Goal: Communication & Community: Answer question/provide support

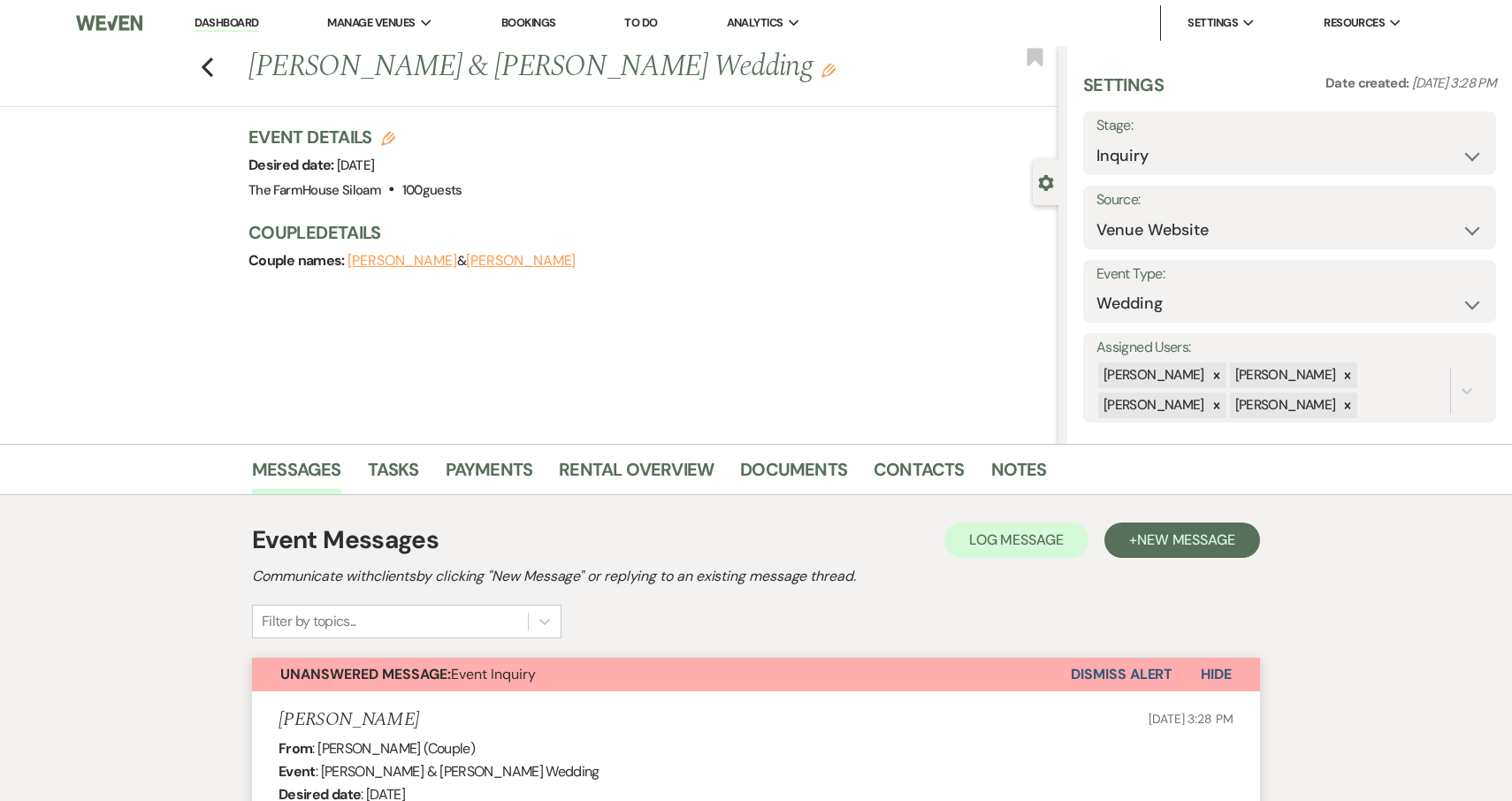
select select "5"
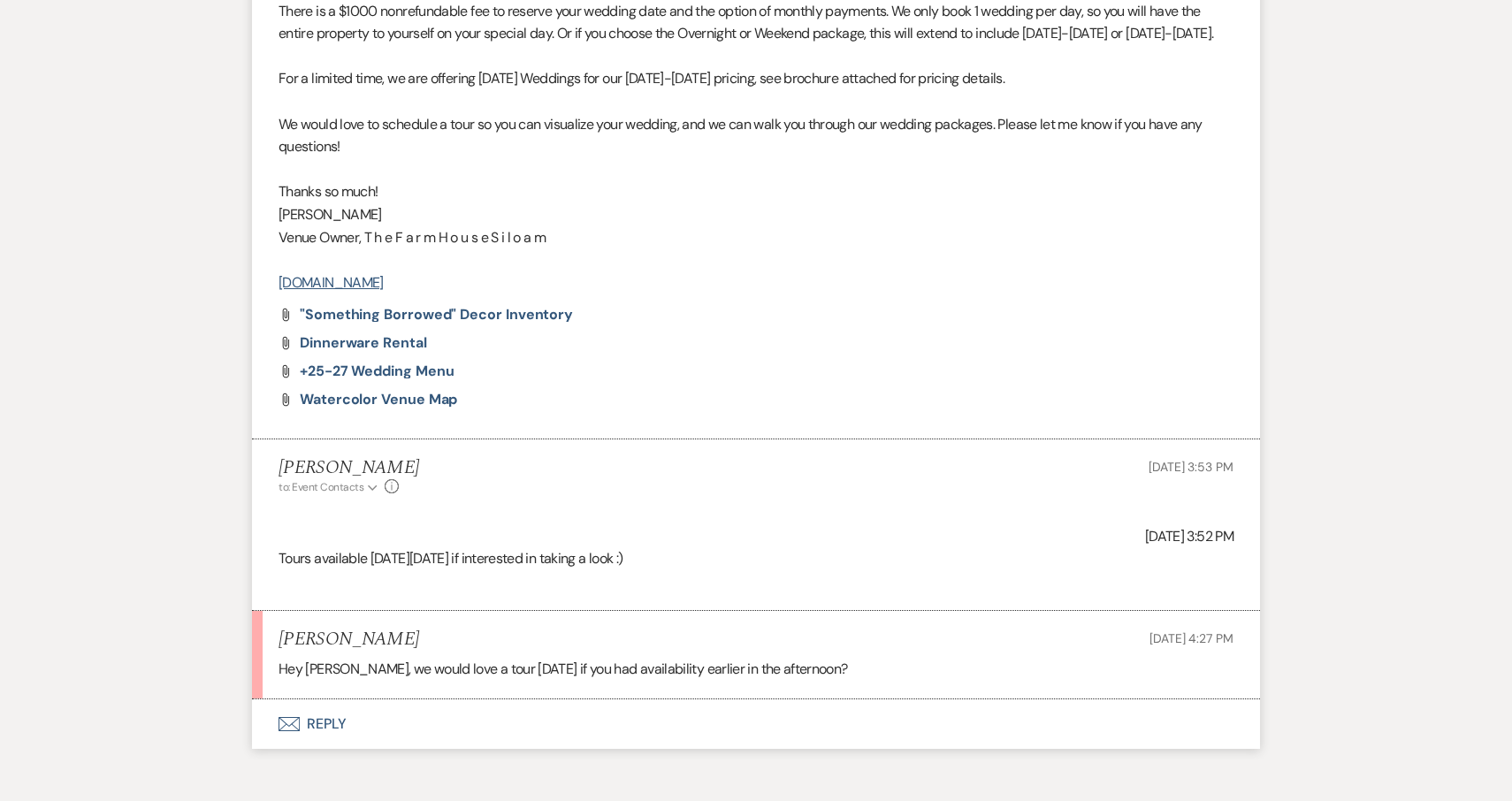
click at [317, 724] on button "Envelope Reply" at bounding box center [756, 723] width 1008 height 49
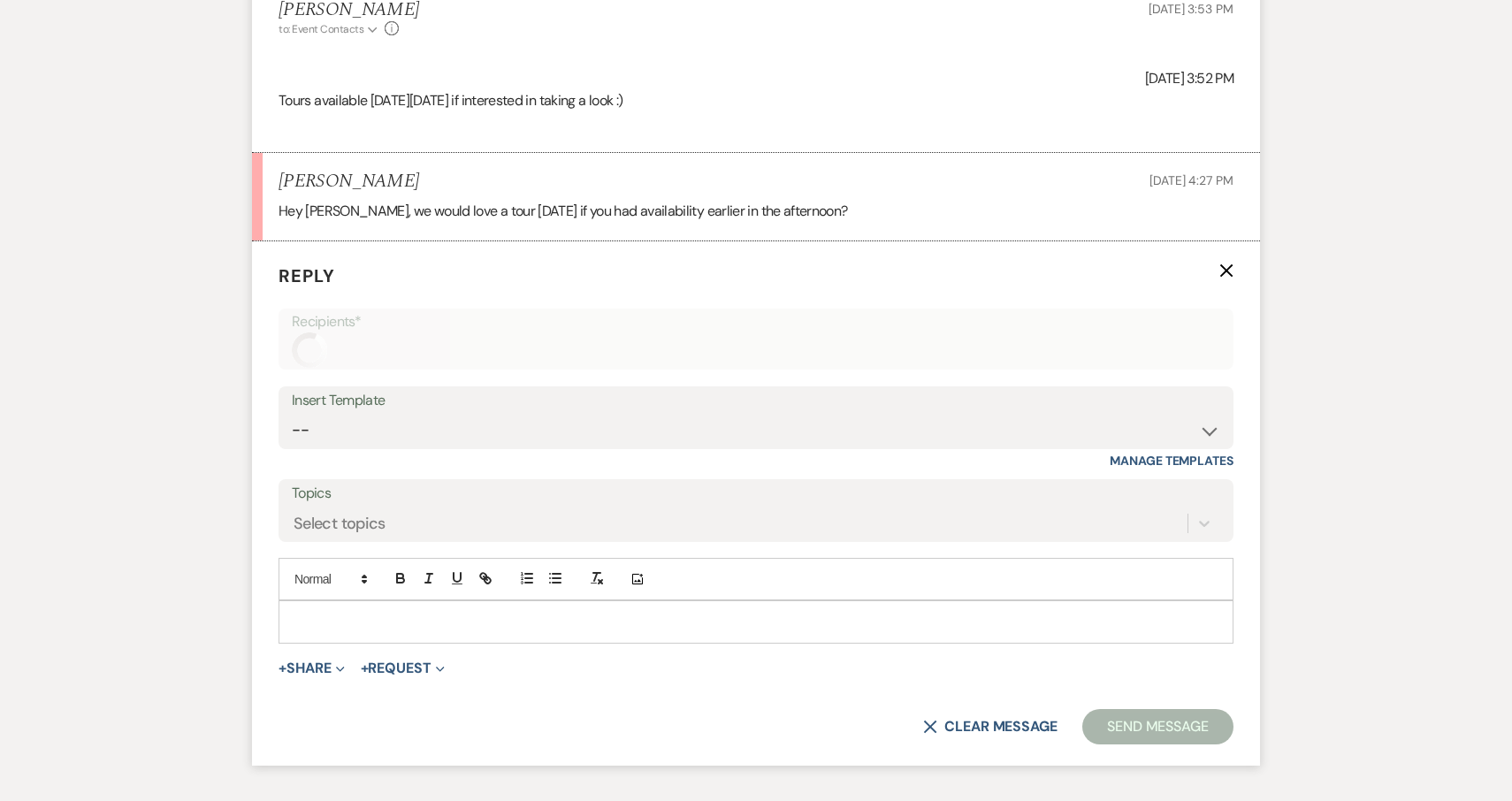
scroll to position [1852, 0]
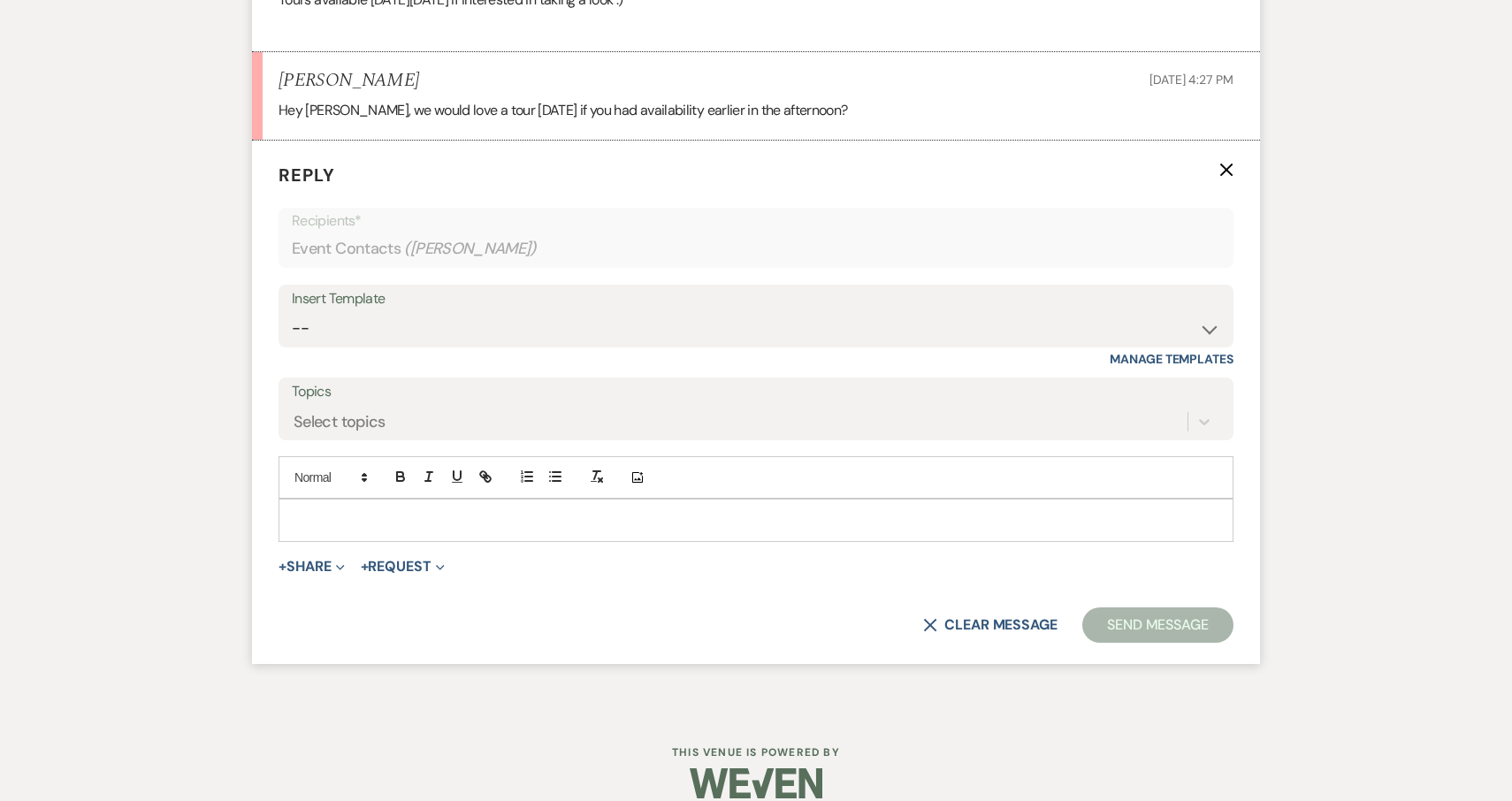
click at [417, 523] on p at bounding box center [755, 520] width 926 height 20
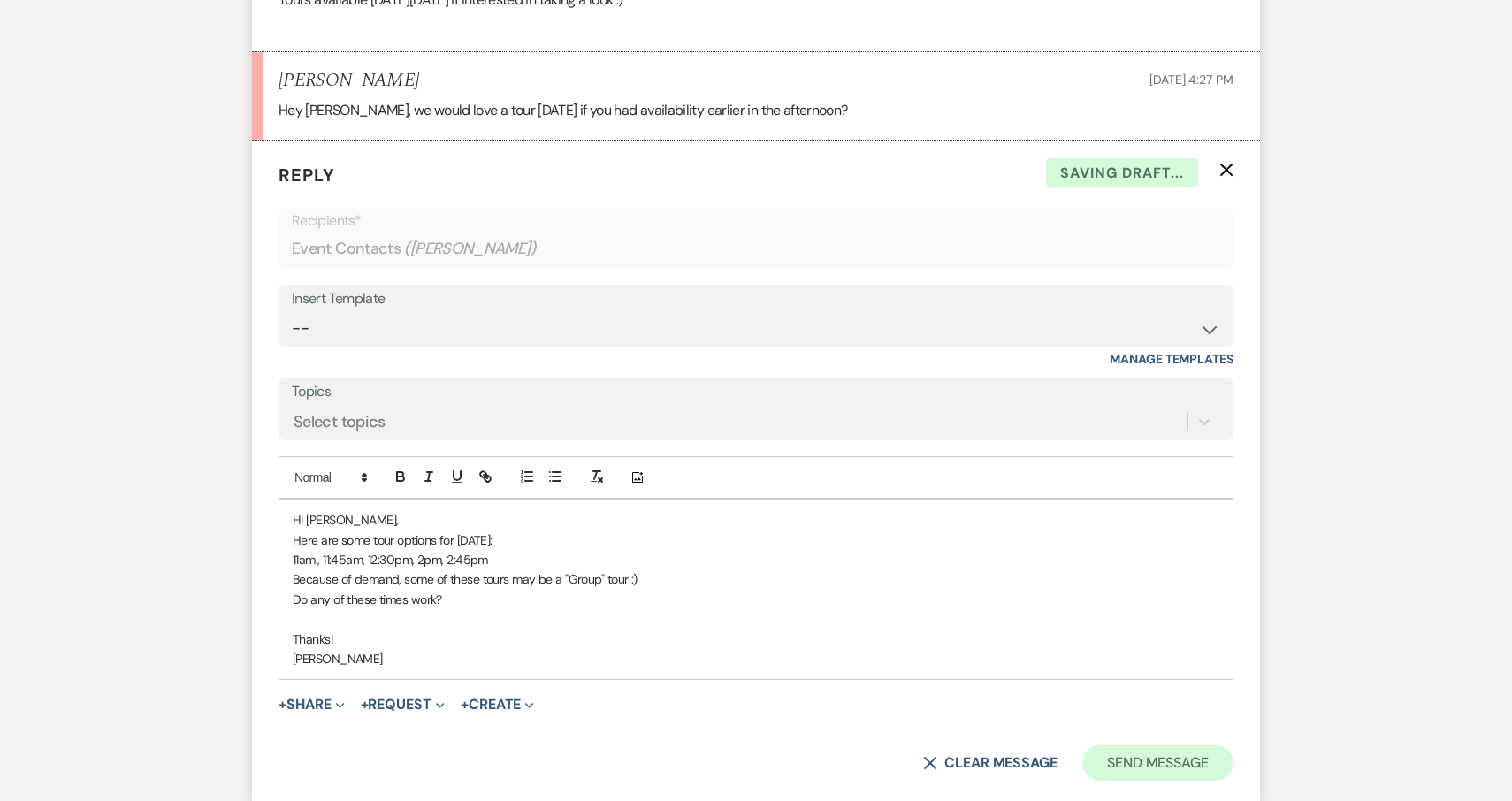
click at [1144, 759] on button "Send Message" at bounding box center [1158, 763] width 152 height 35
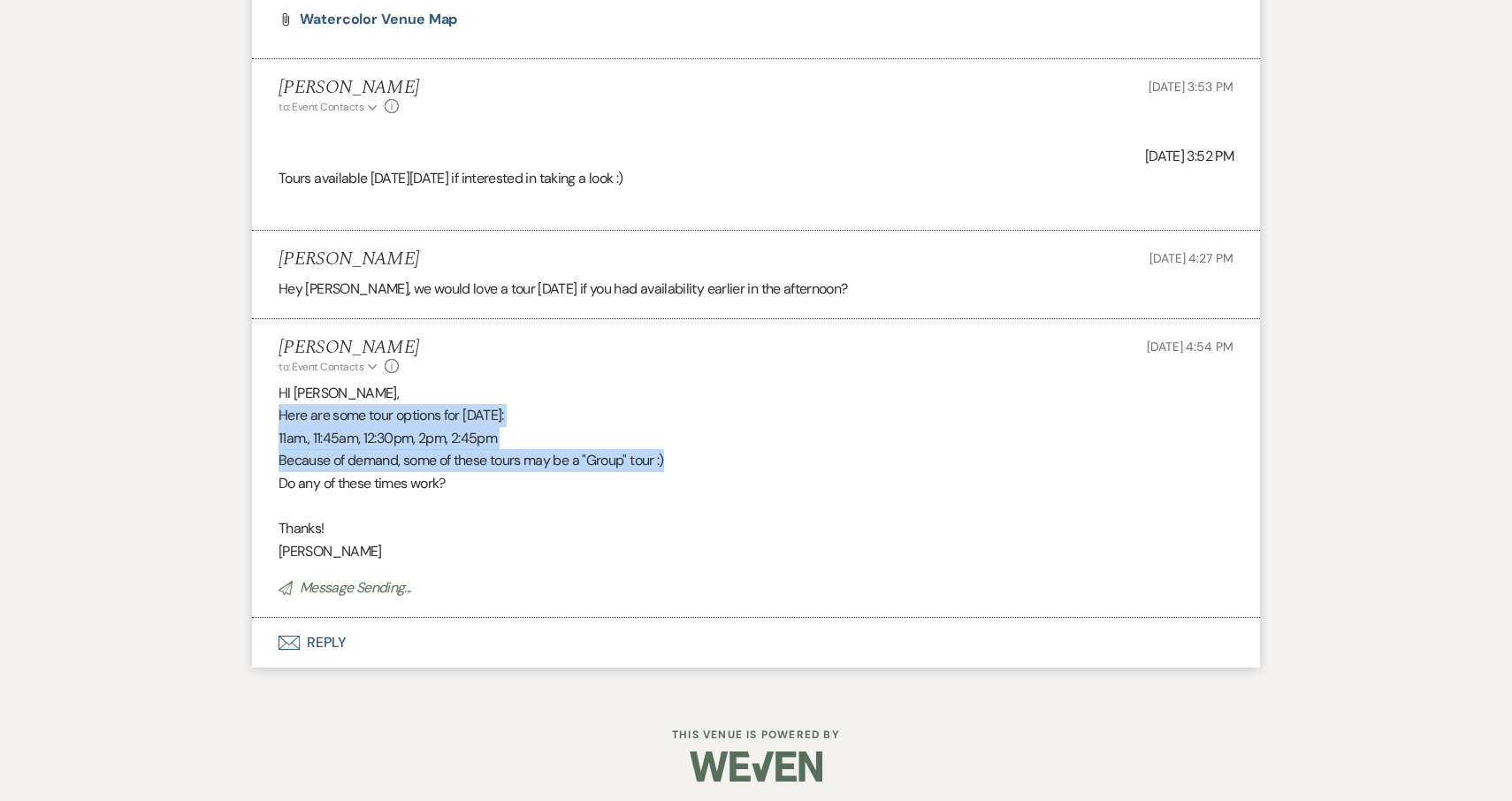
scroll to position [1637, 0]
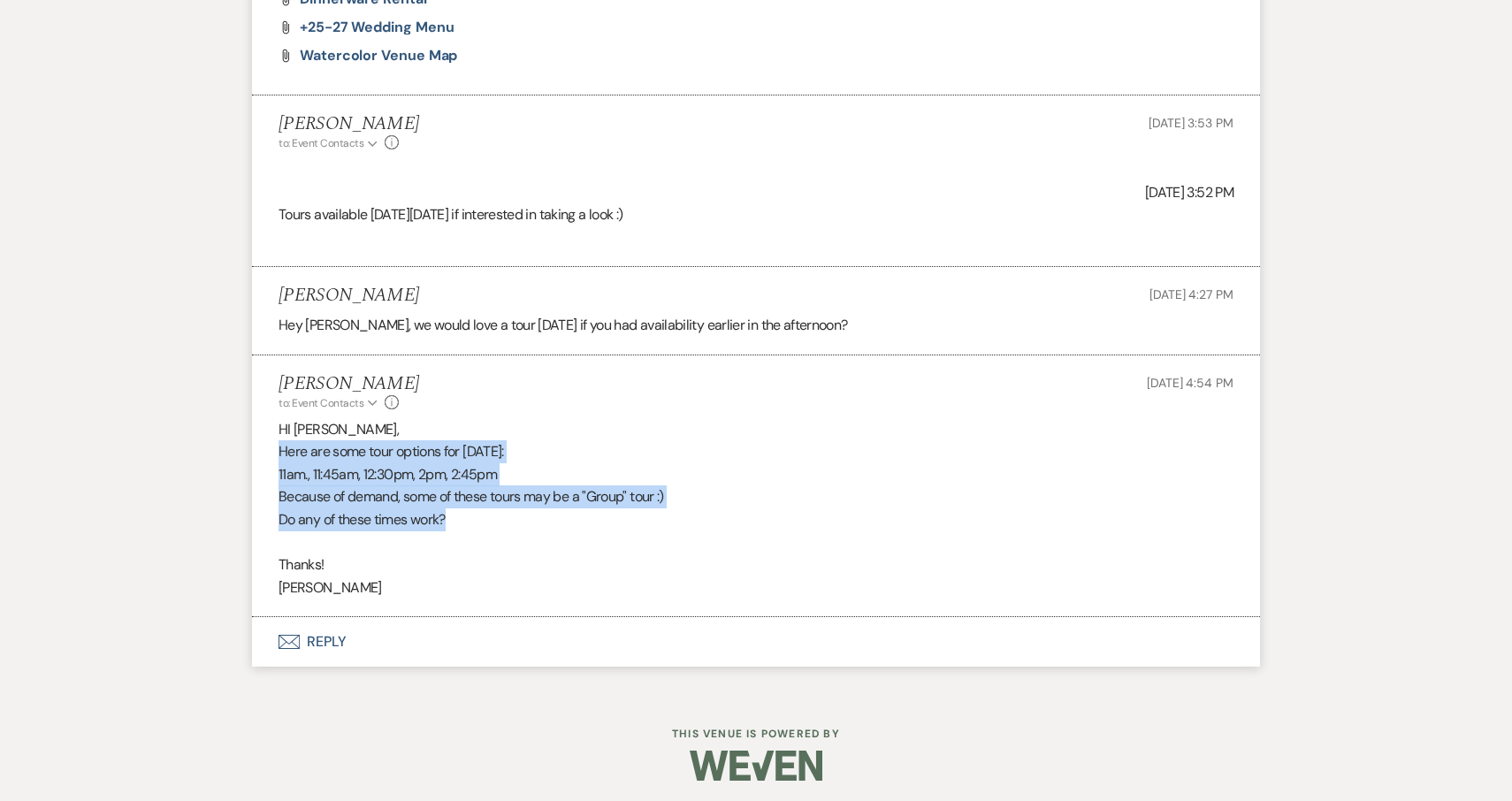
drag, startPoint x: 279, startPoint y: 410, endPoint x: 608, endPoint y: 513, distance: 344.7
click at [608, 513] on div "HI [PERSON_NAME], Here are some tour options for [DATE]: 11am., 11:45am, 12:30p…" at bounding box center [756, 509] width 955 height 181
copy div "Here are some tour options for [DATE]: 11am., 11:45am, 12:30pm, 2pm, 2:45pm Bec…"
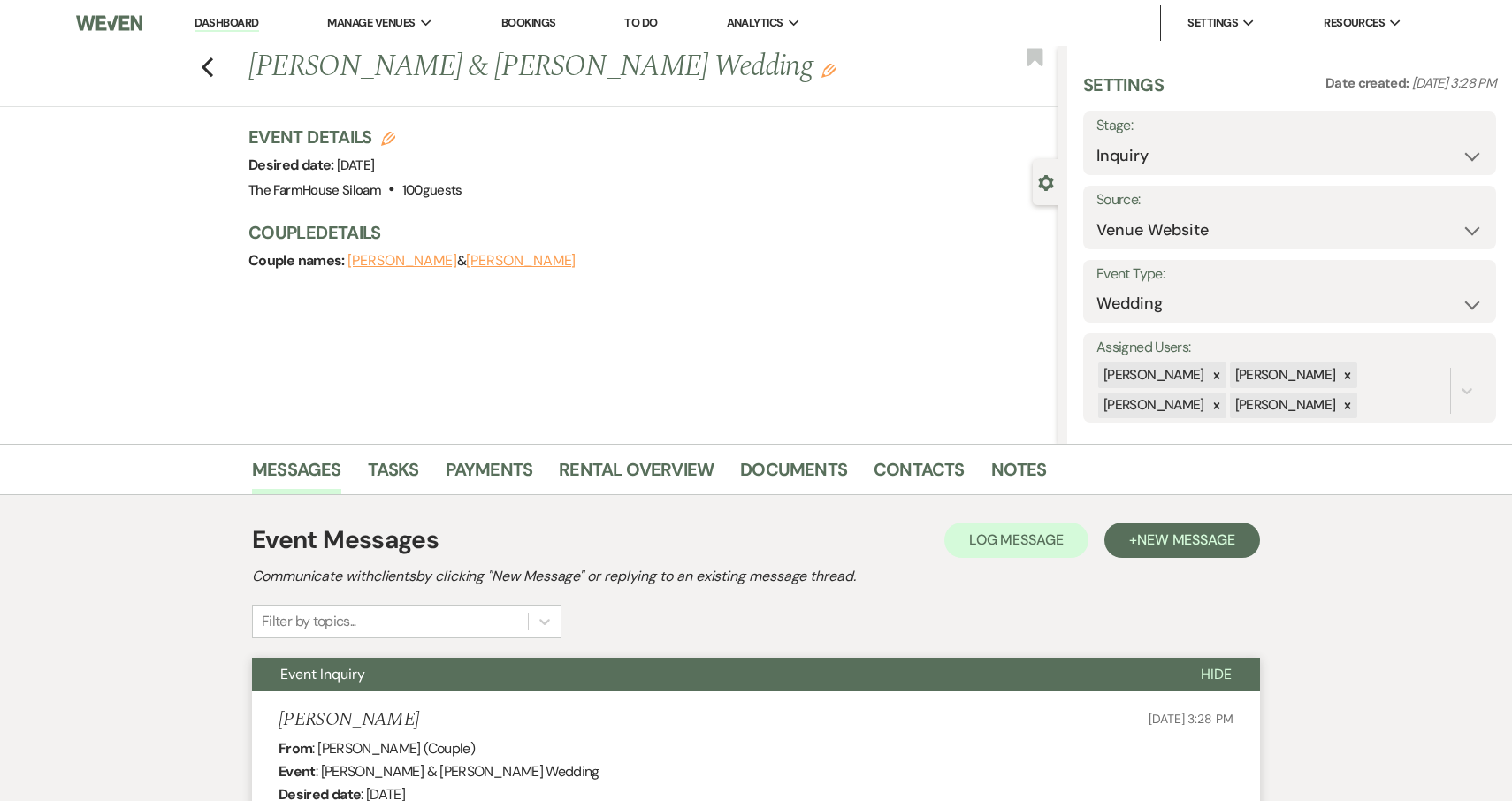
scroll to position [0, 0]
click at [207, 69] on use "button" at bounding box center [208, 67] width 12 height 20
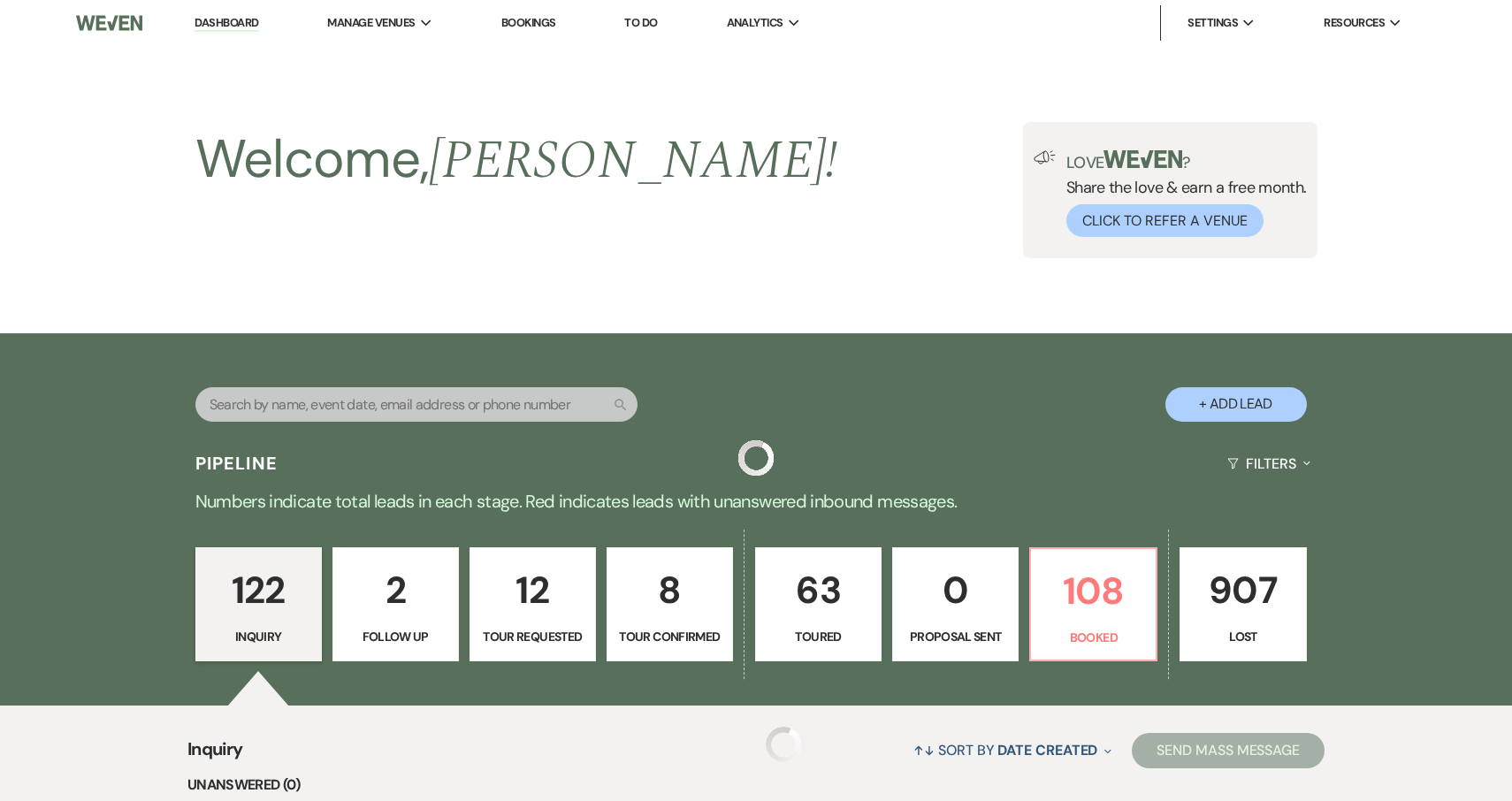
scroll to position [533, 0]
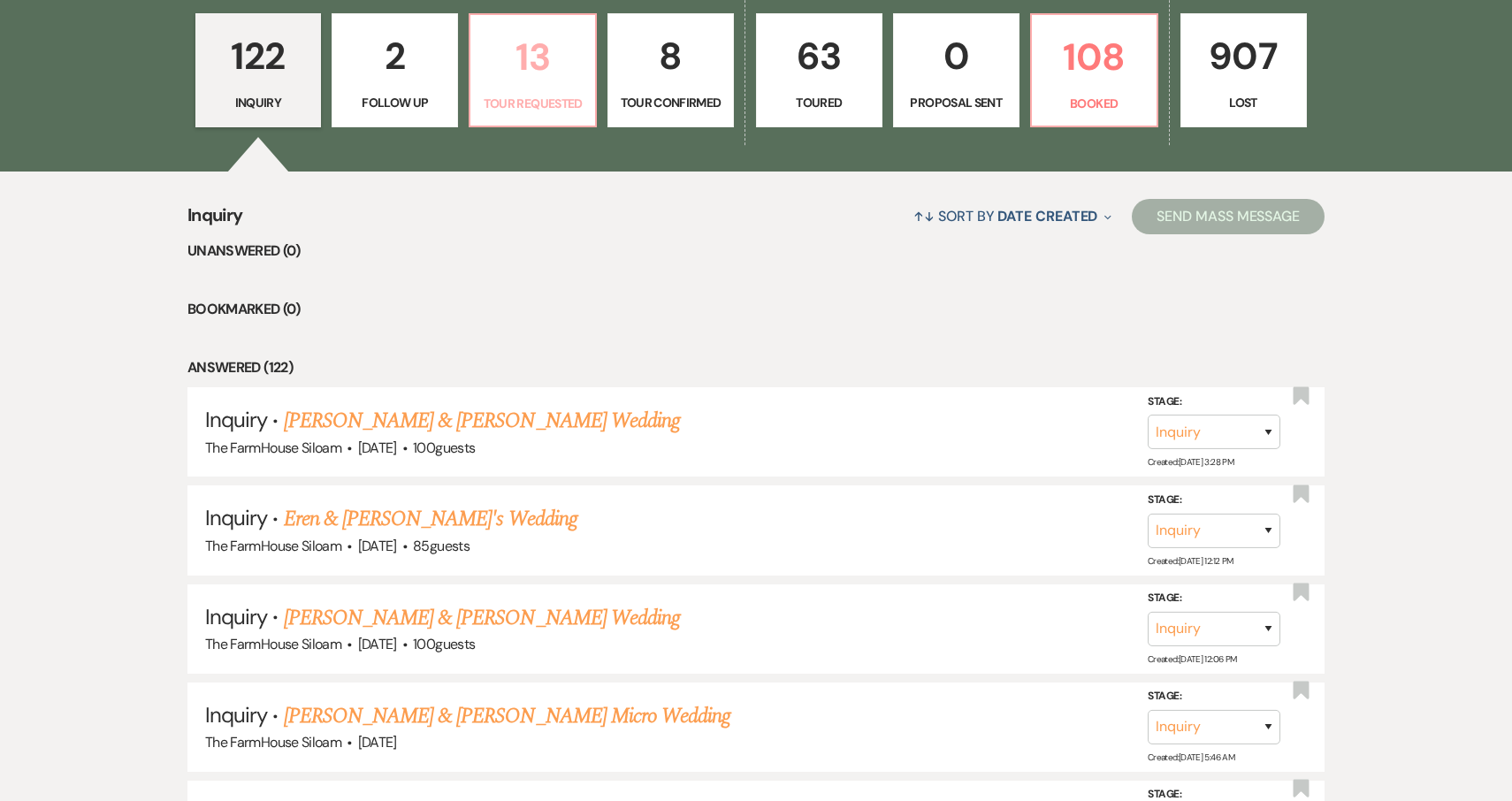
click at [549, 84] on p "13" at bounding box center [533, 57] width 103 height 59
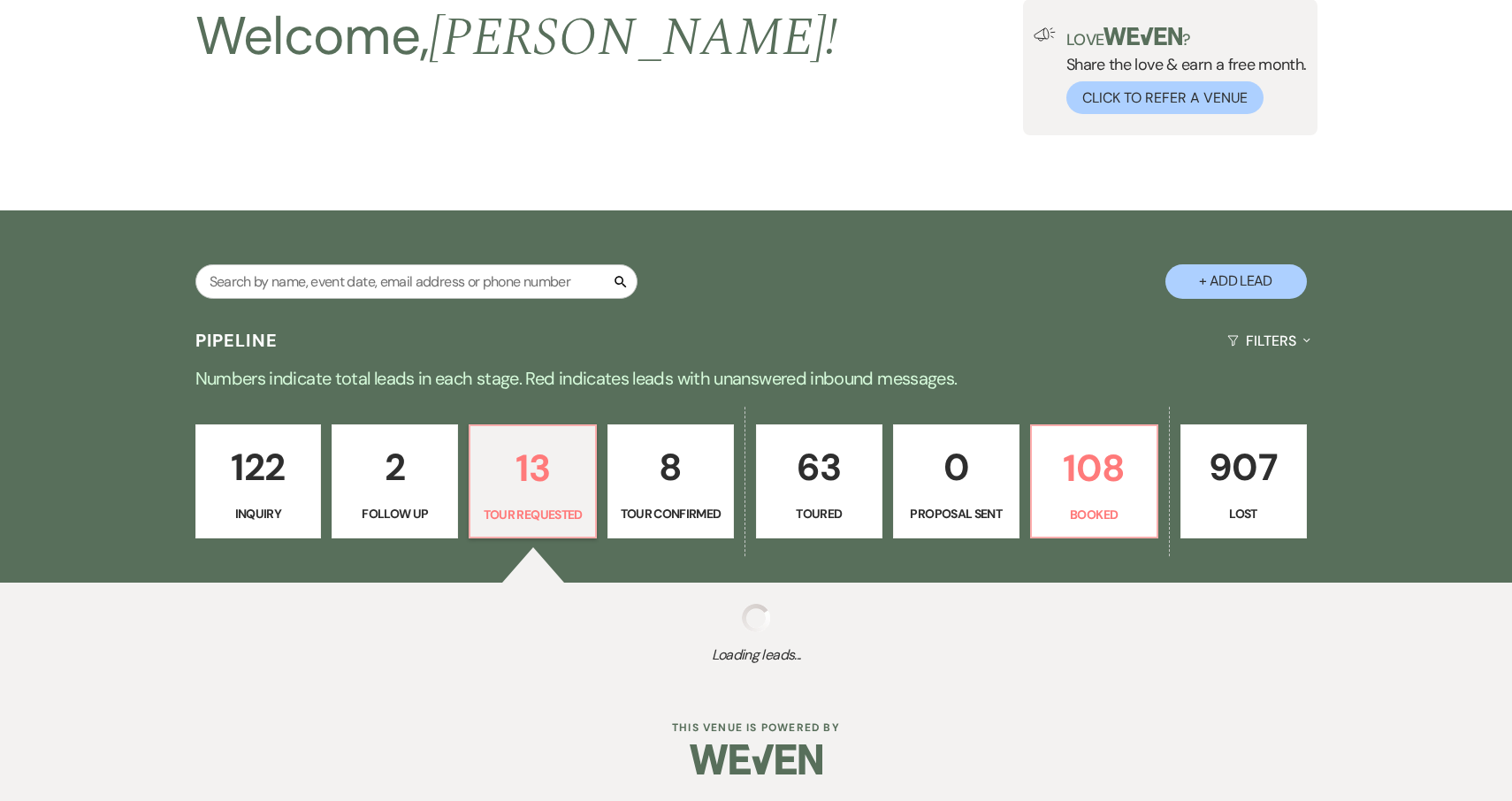
scroll to position [122, 0]
select select "2"
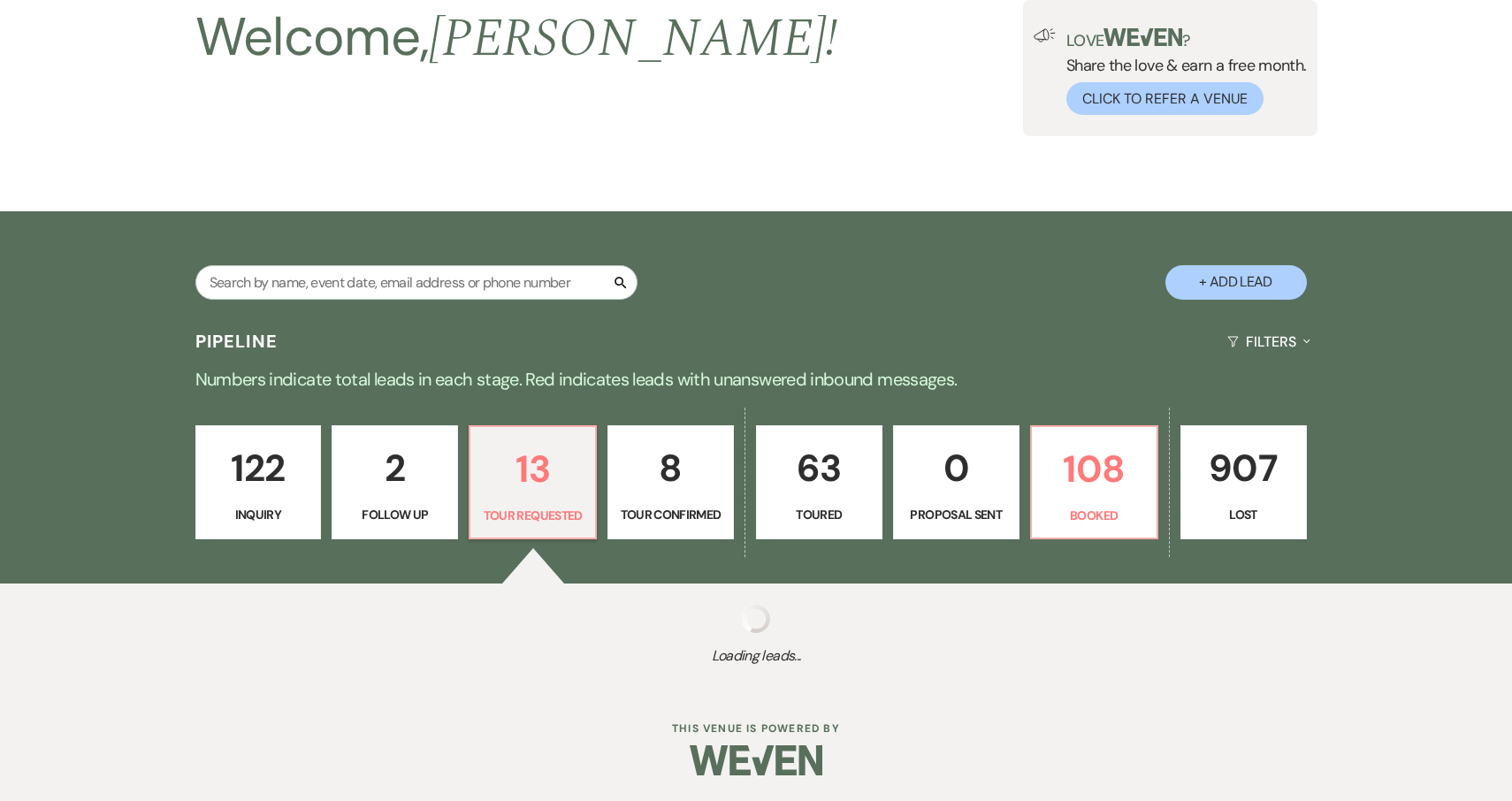
select select "2"
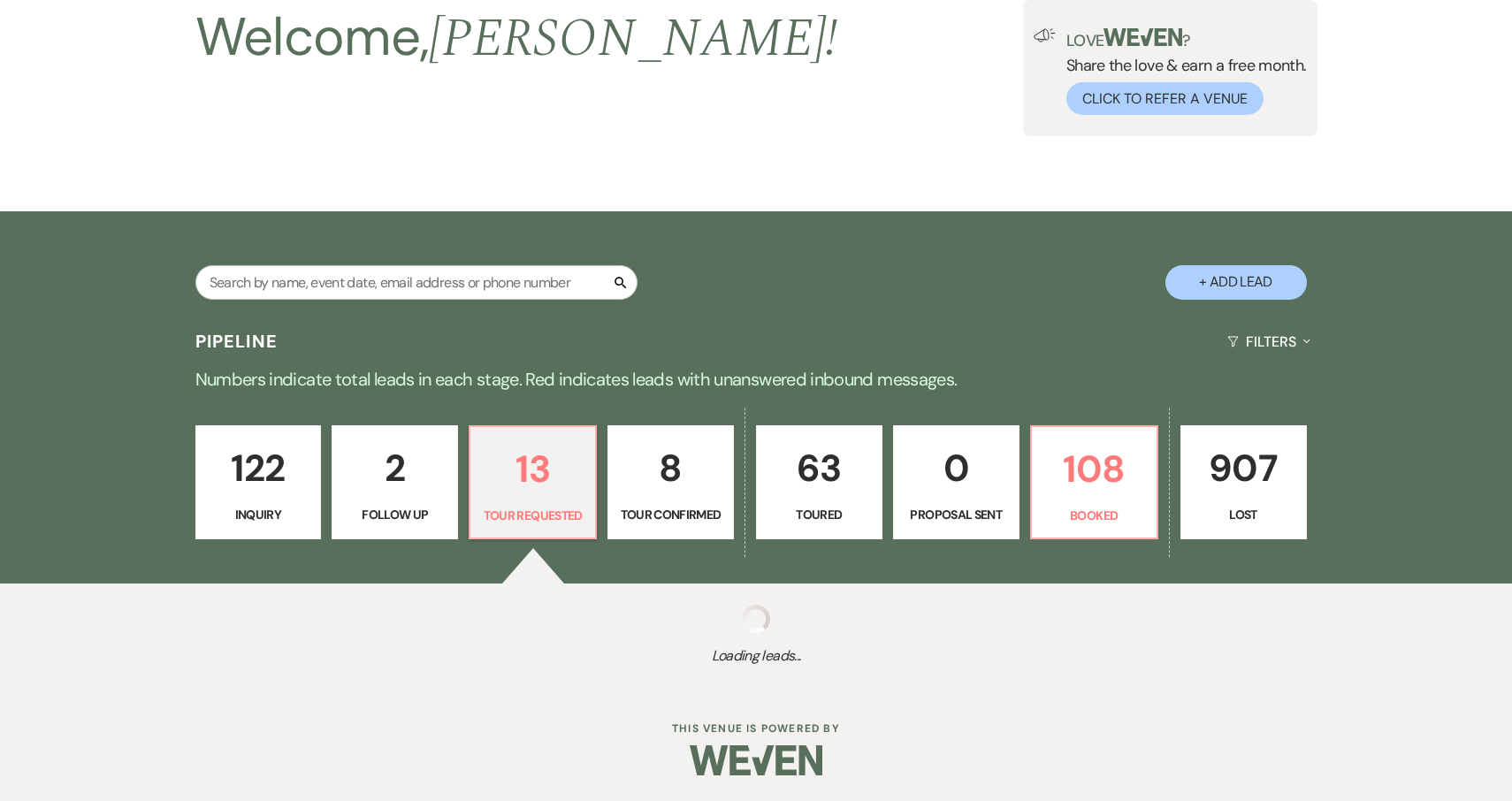
select select "2"
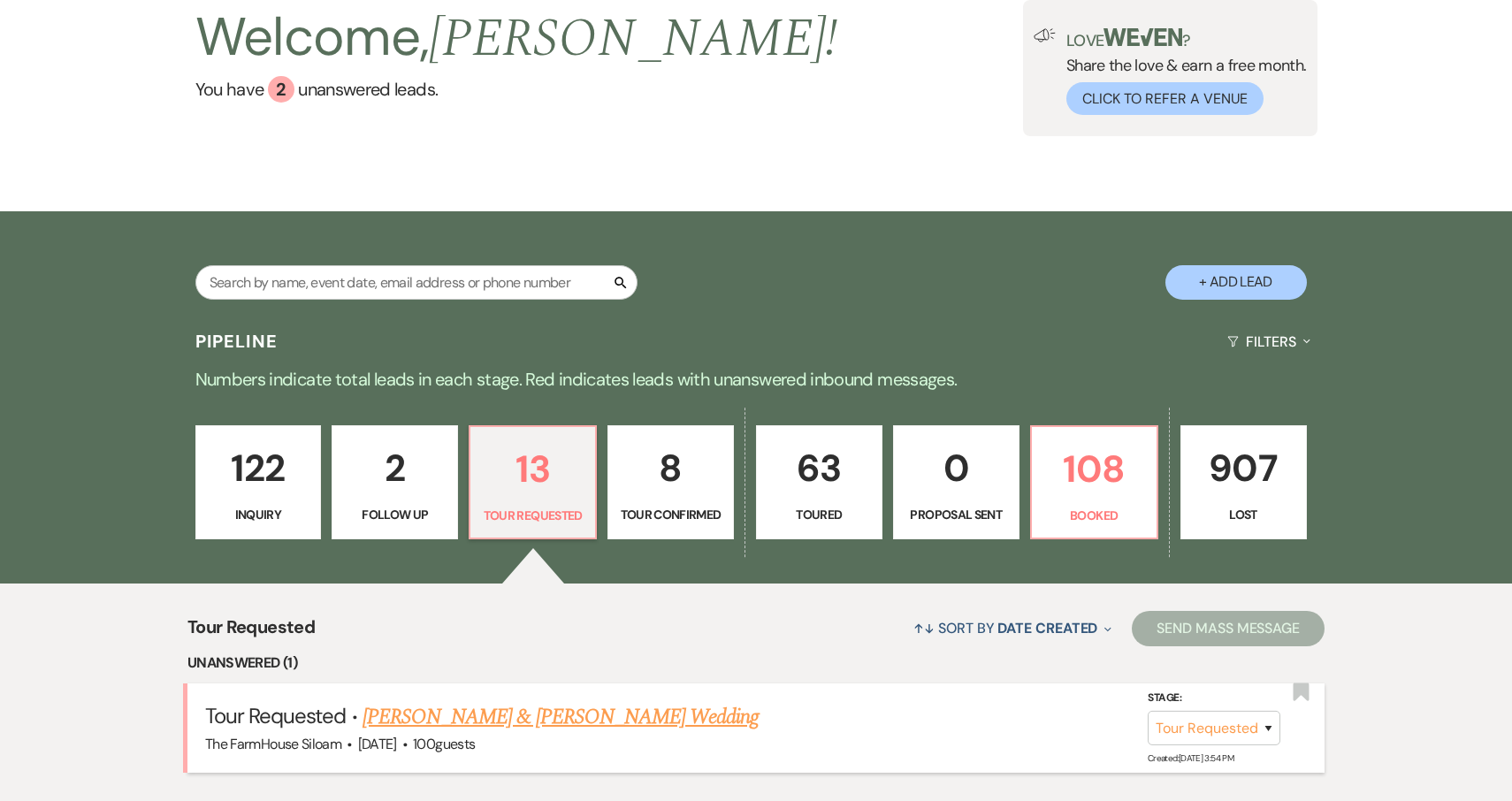
click at [403, 715] on link "[PERSON_NAME] & [PERSON_NAME] Wedding" at bounding box center [560, 716] width 396 height 31
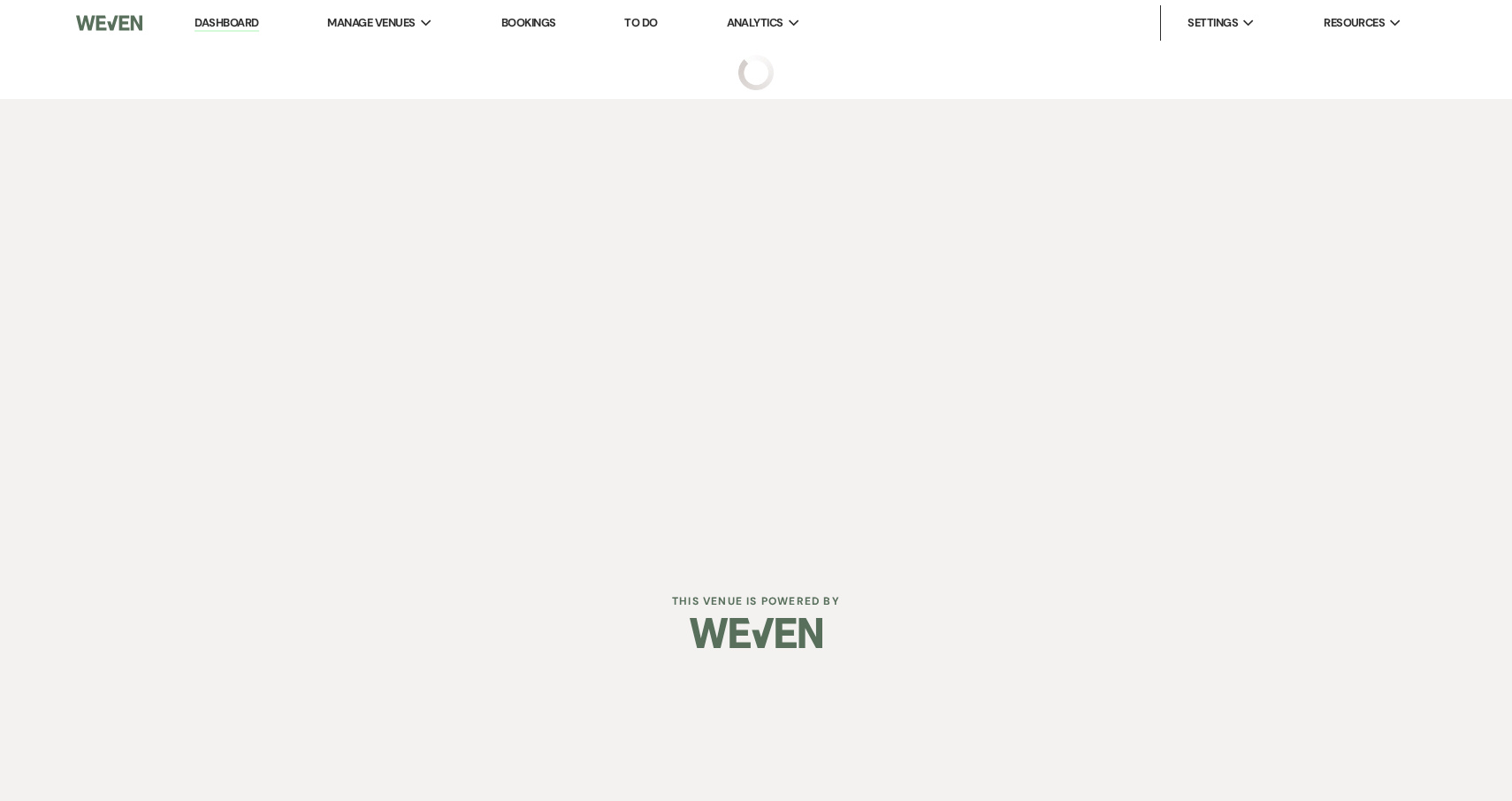
select select "2"
select select "5"
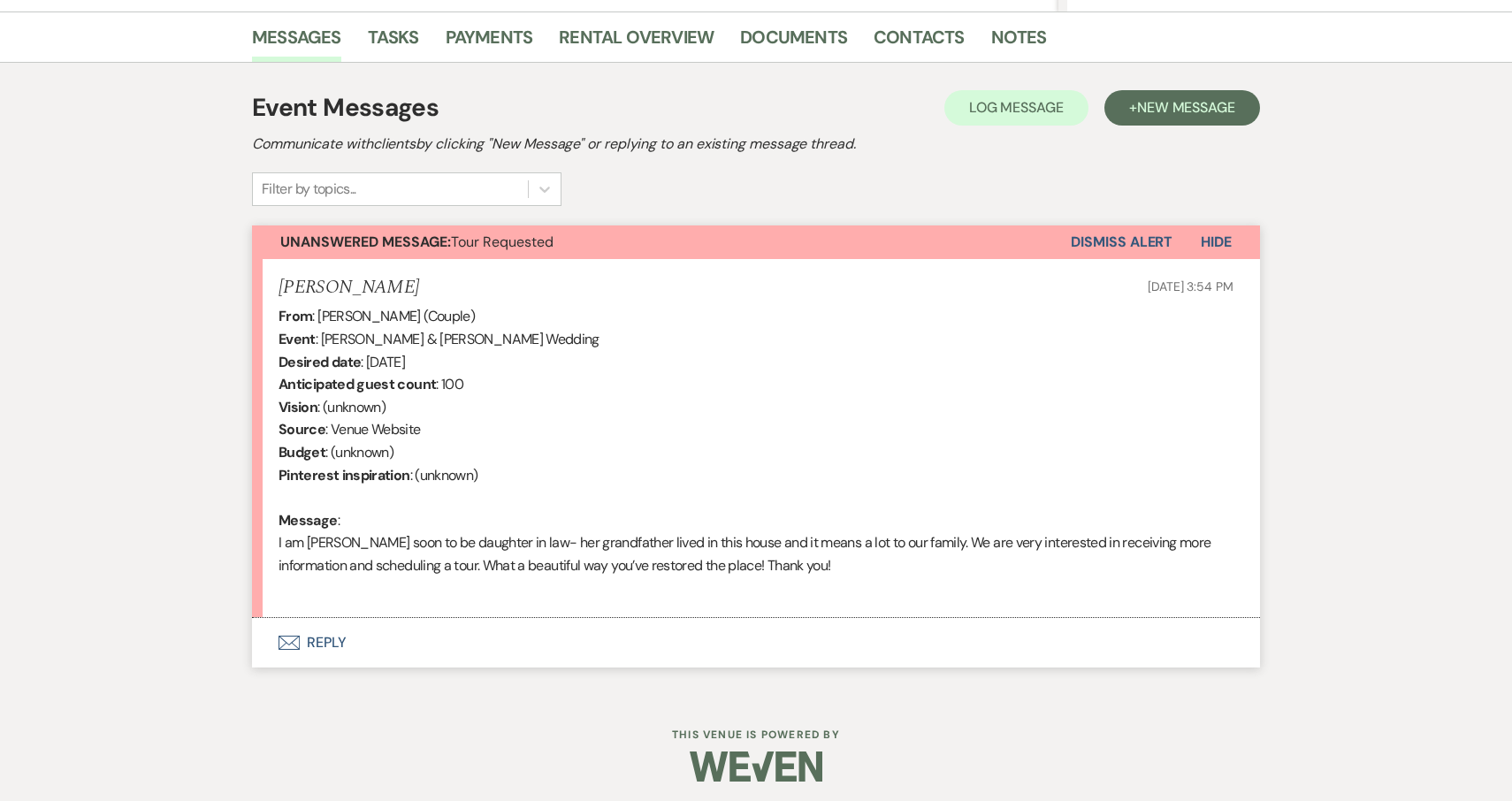
scroll to position [431, 0]
click at [301, 632] on button "Envelope Reply" at bounding box center [756, 644] width 1008 height 49
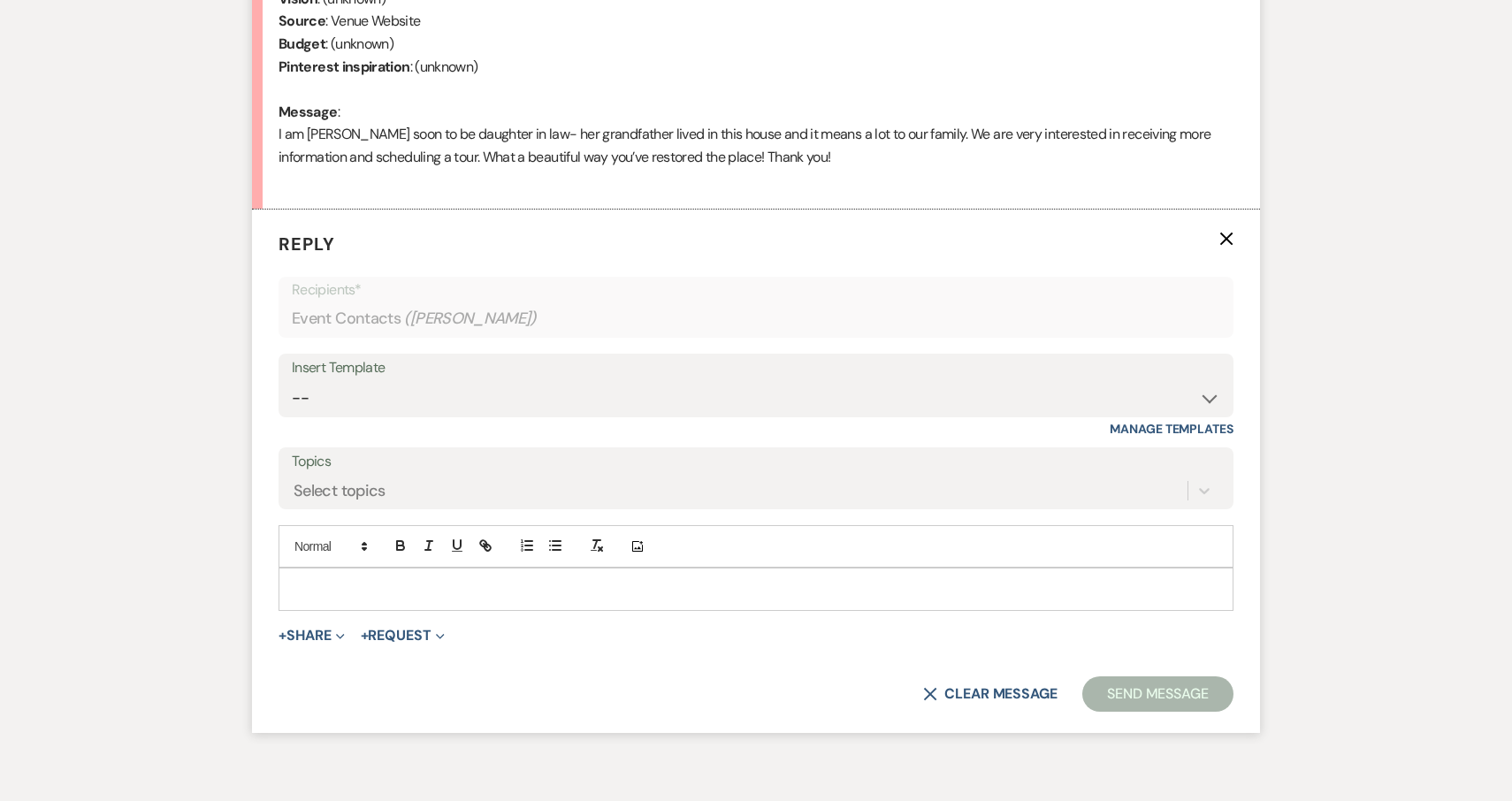
scroll to position [903, 0]
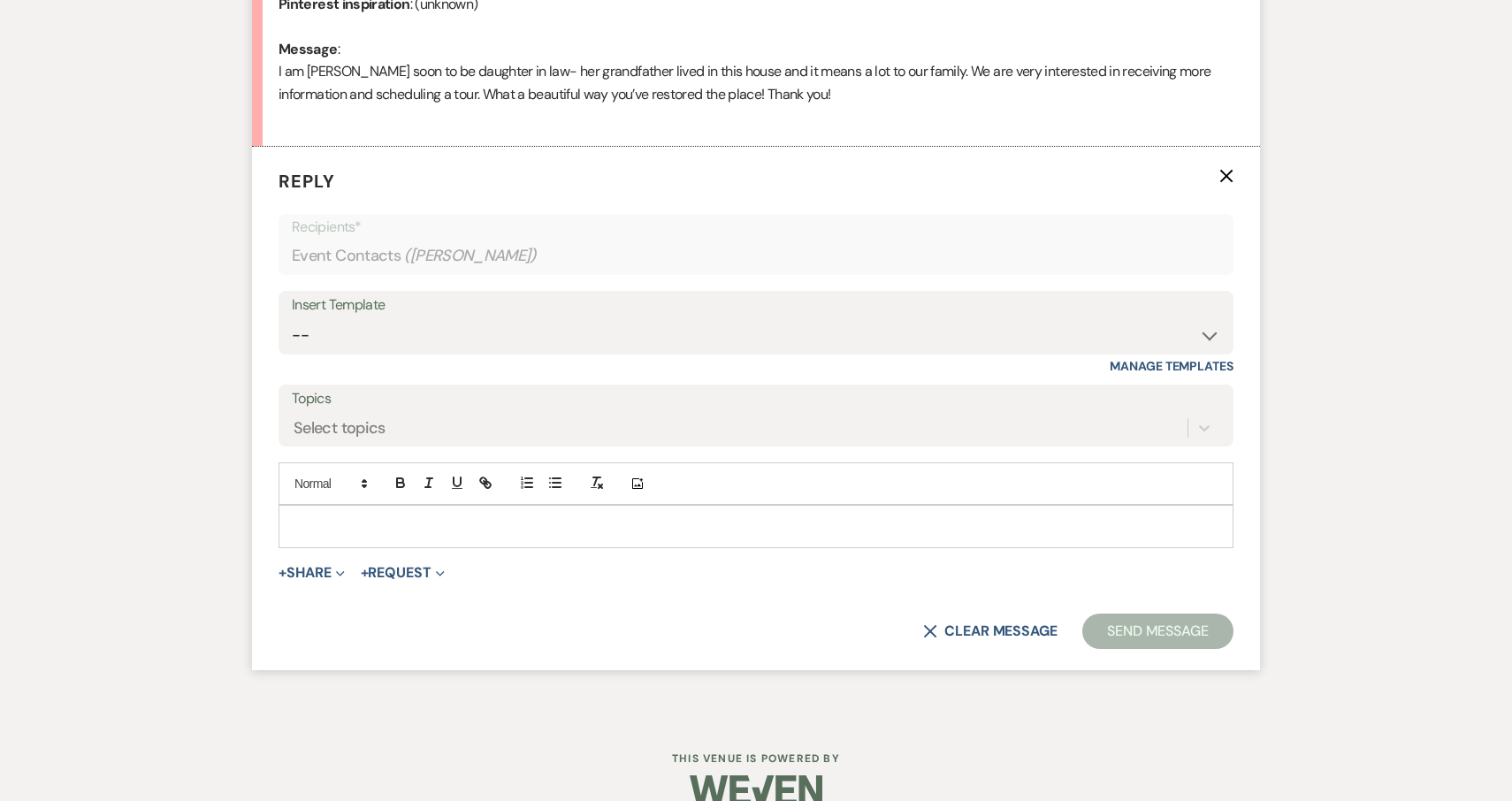
click at [329, 516] on p at bounding box center [755, 525] width 926 height 20
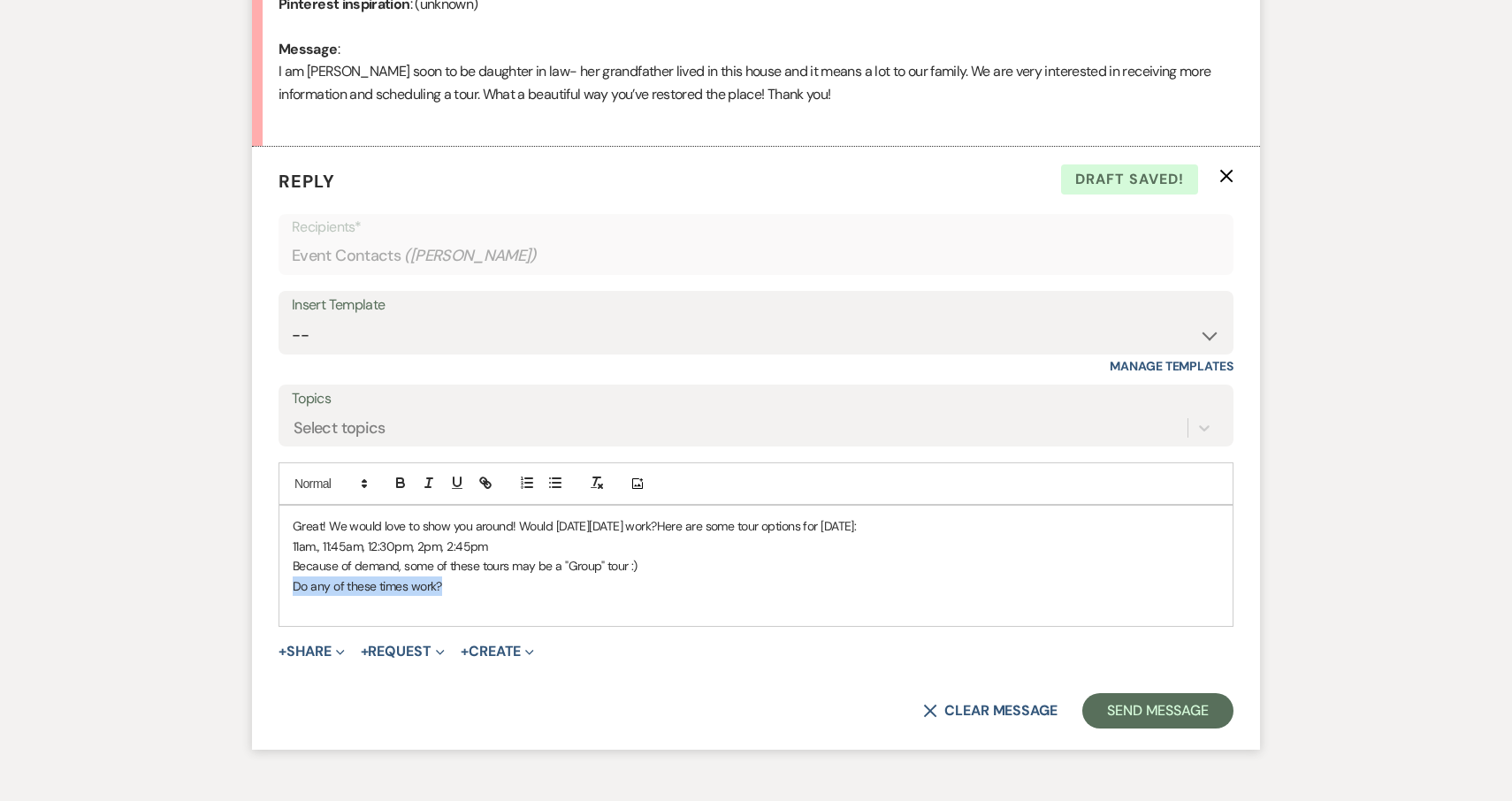
drag, startPoint x: 462, startPoint y: 575, endPoint x: 289, endPoint y: 580, distance: 173.1
click at [289, 580] on div "Great! We would love to show you around! Would [DATE][DATE] work? Here are some…" at bounding box center [756, 566] width 953 height 120
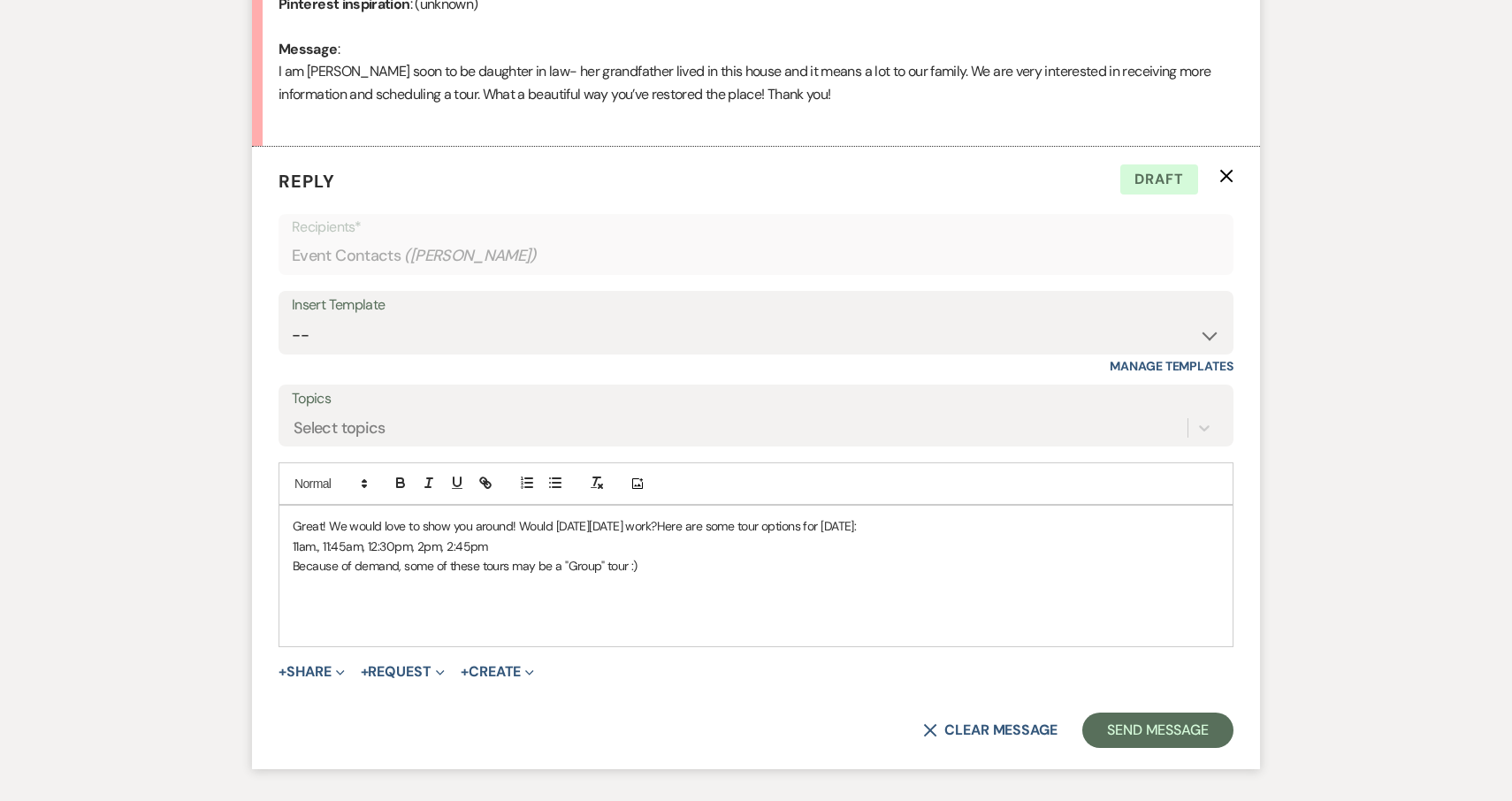
click at [480, 538] on span "11am., 11:45am, 12:30pm, 2pm, 2:45pm" at bounding box center [390, 546] width 195 height 16
click at [486, 538] on p "11am., 11:45am, 12:30pm, 2pm, 2:45pm" at bounding box center [755, 546] width 926 height 20
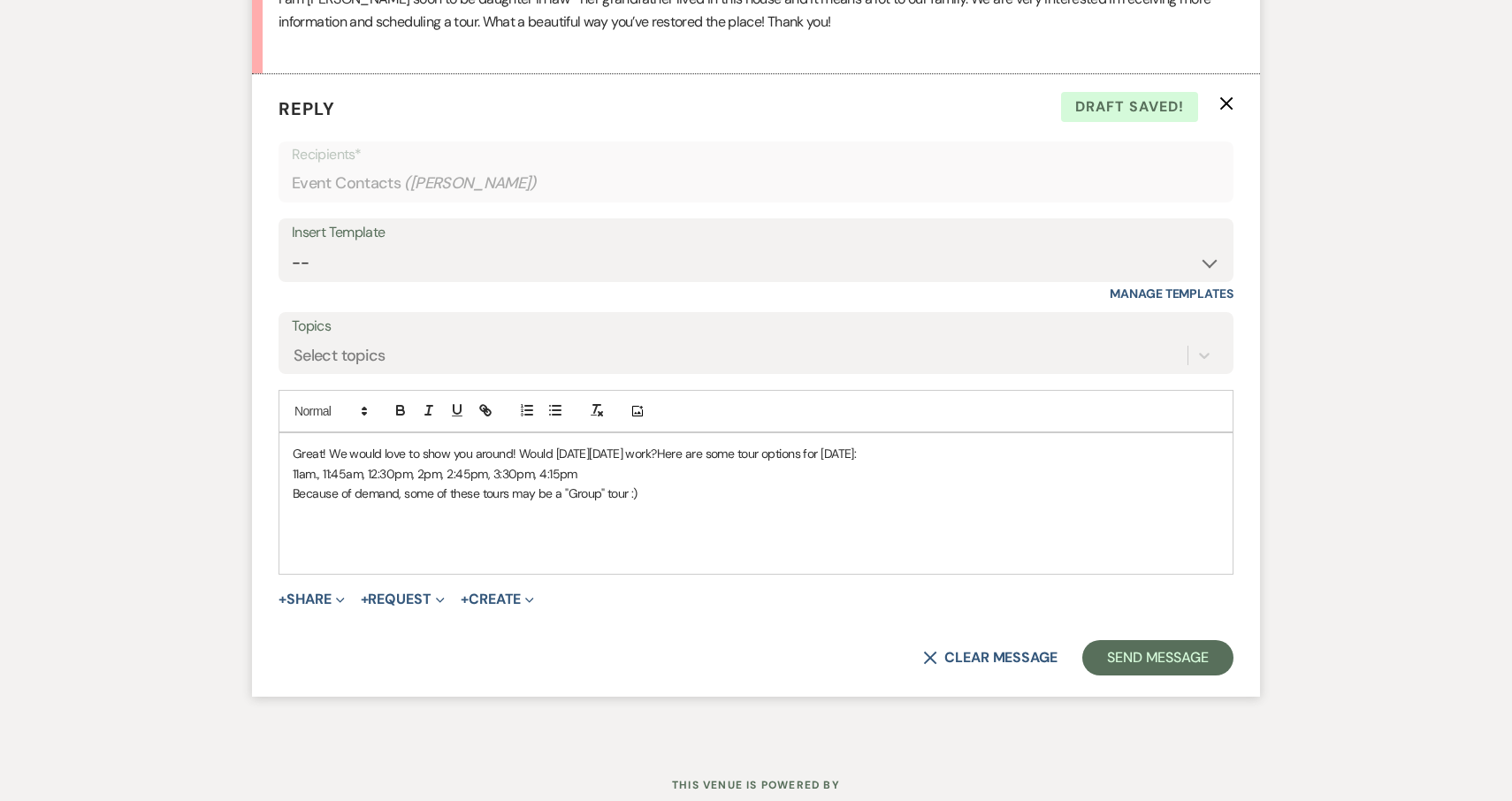
scroll to position [984, 0]
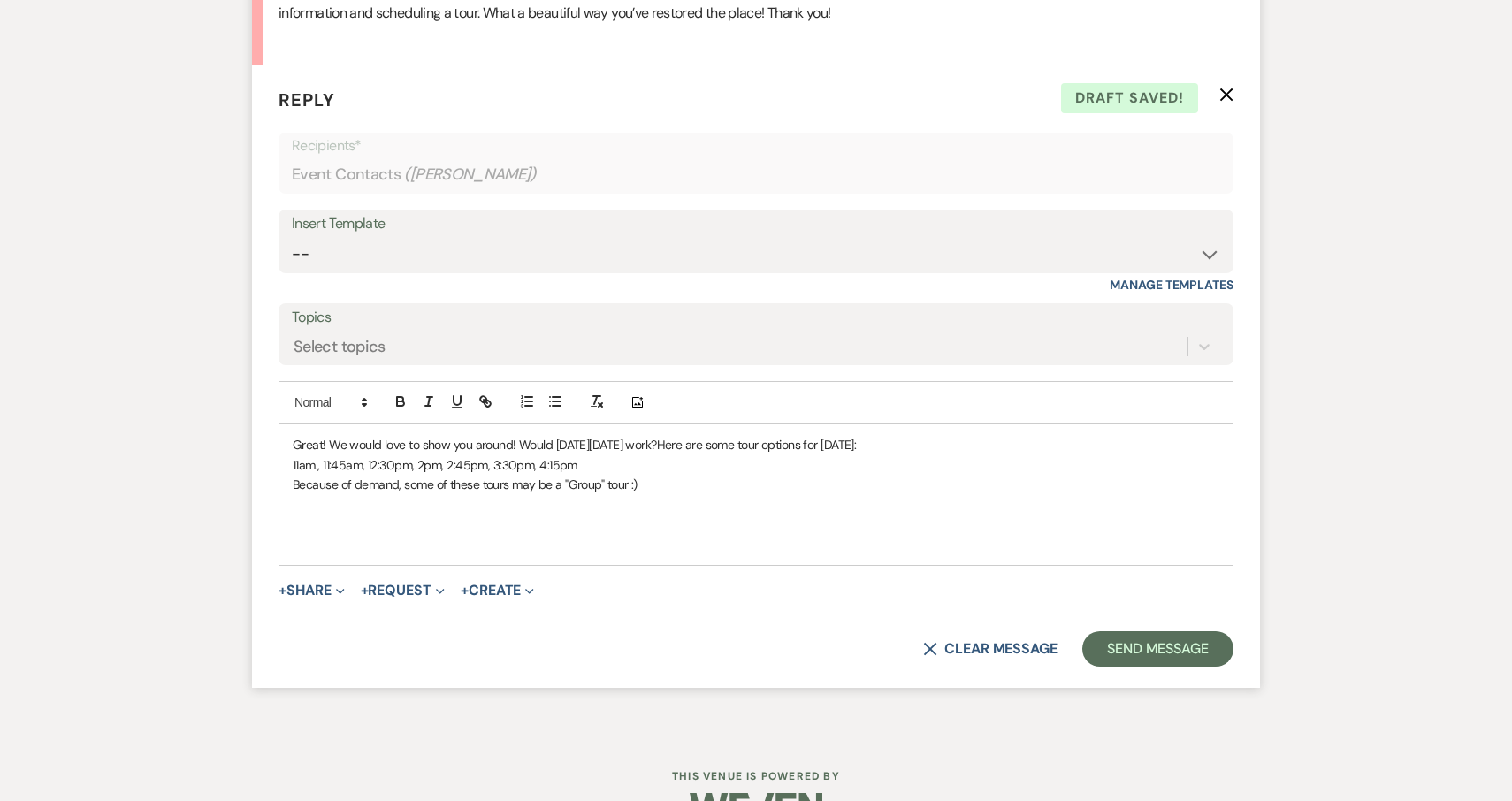
click at [714, 474] on p "Because of demand, some of these tours may be a "Group" tour :)" at bounding box center [755, 484] width 926 height 20
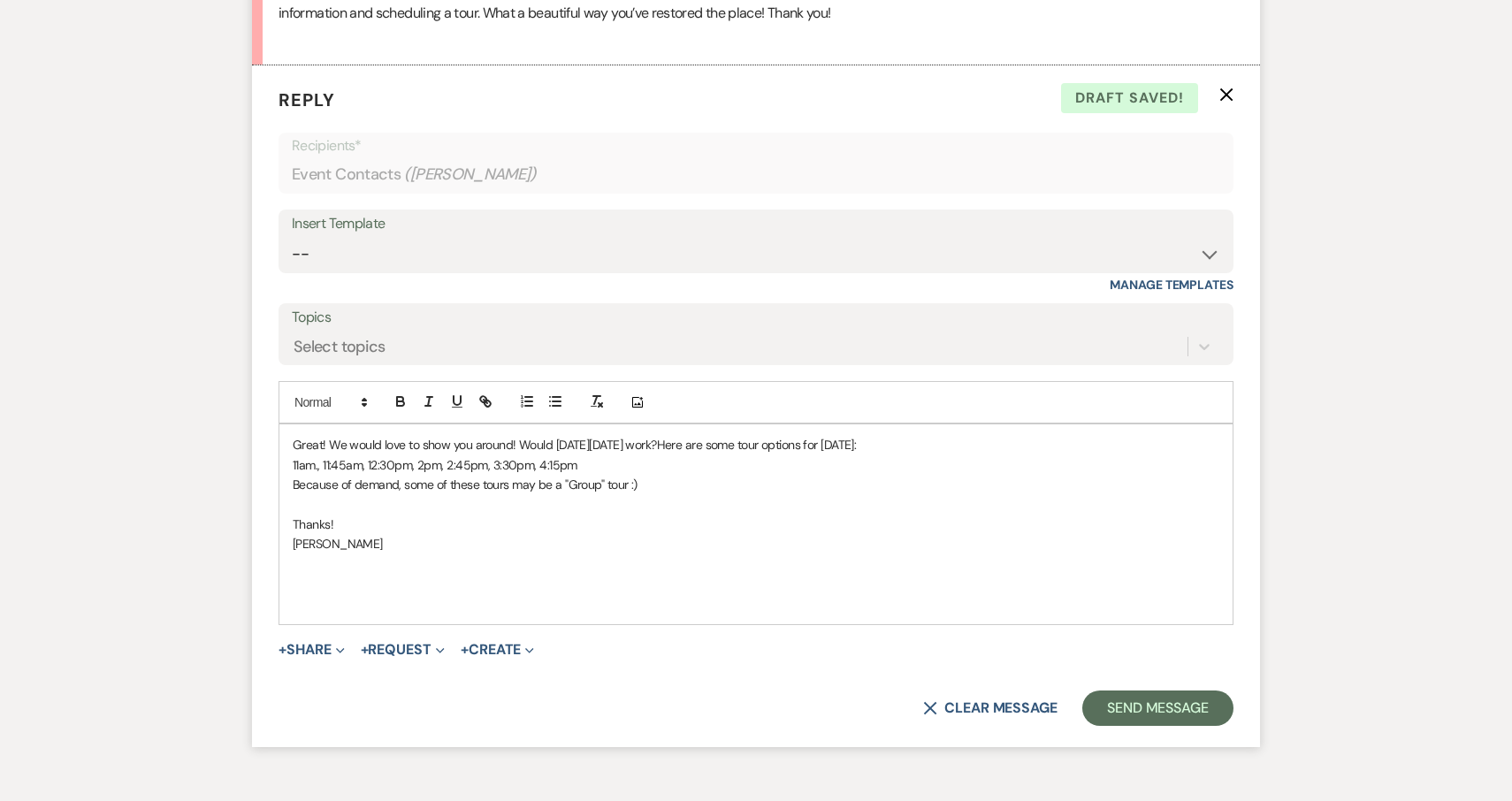
click at [292, 438] on p "Great! We would love to show you around! Would [DATE][DATE] work? Here are some…" at bounding box center [755, 445] width 926 height 20
click at [438, 535] on p "[PERSON_NAME]" at bounding box center [755, 543] width 926 height 20
click at [1163, 690] on button "Send Message" at bounding box center [1158, 708] width 152 height 35
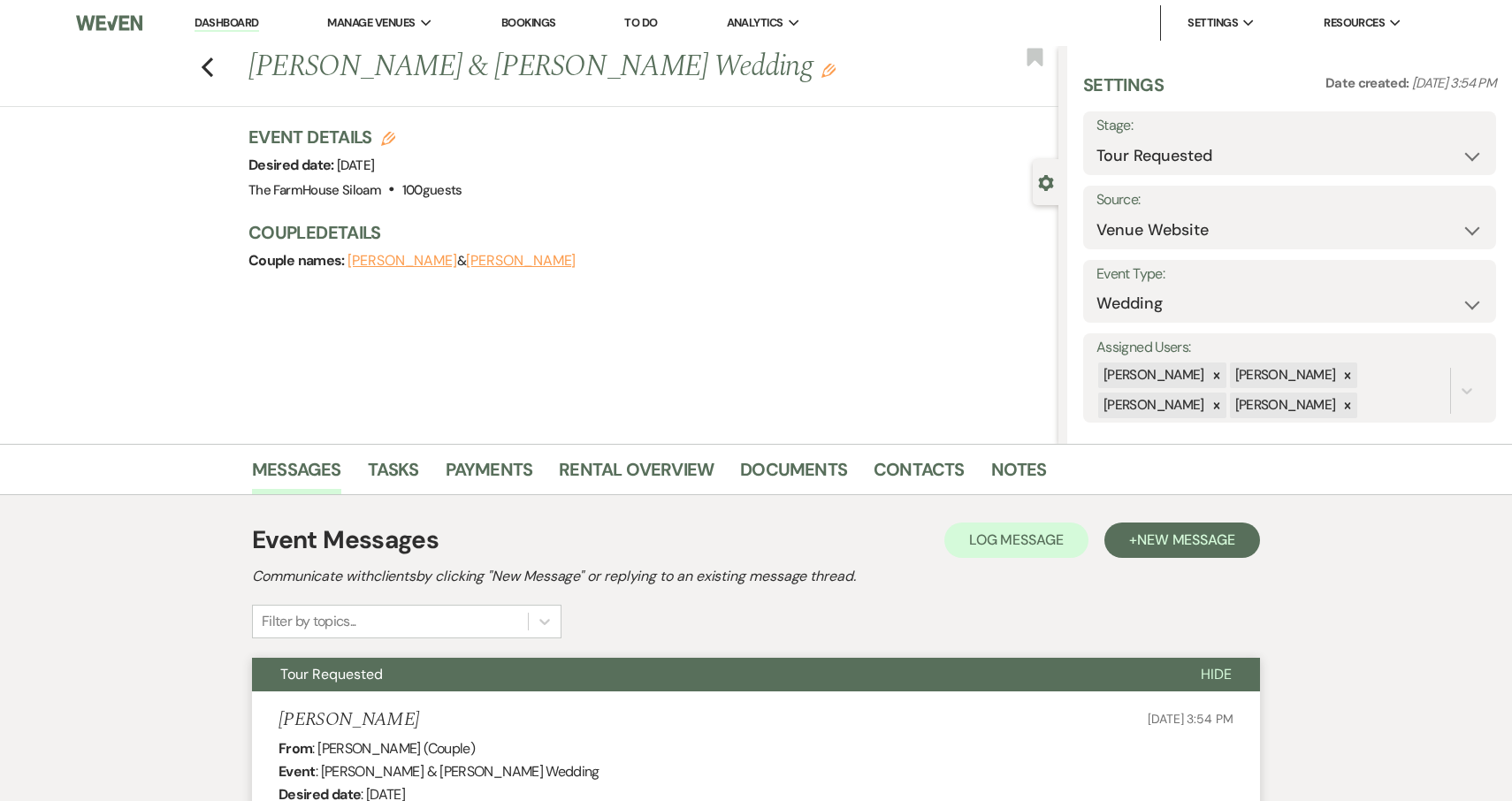
scroll to position [0, 0]
click at [210, 66] on icon "Previous" at bounding box center [207, 67] width 13 height 22
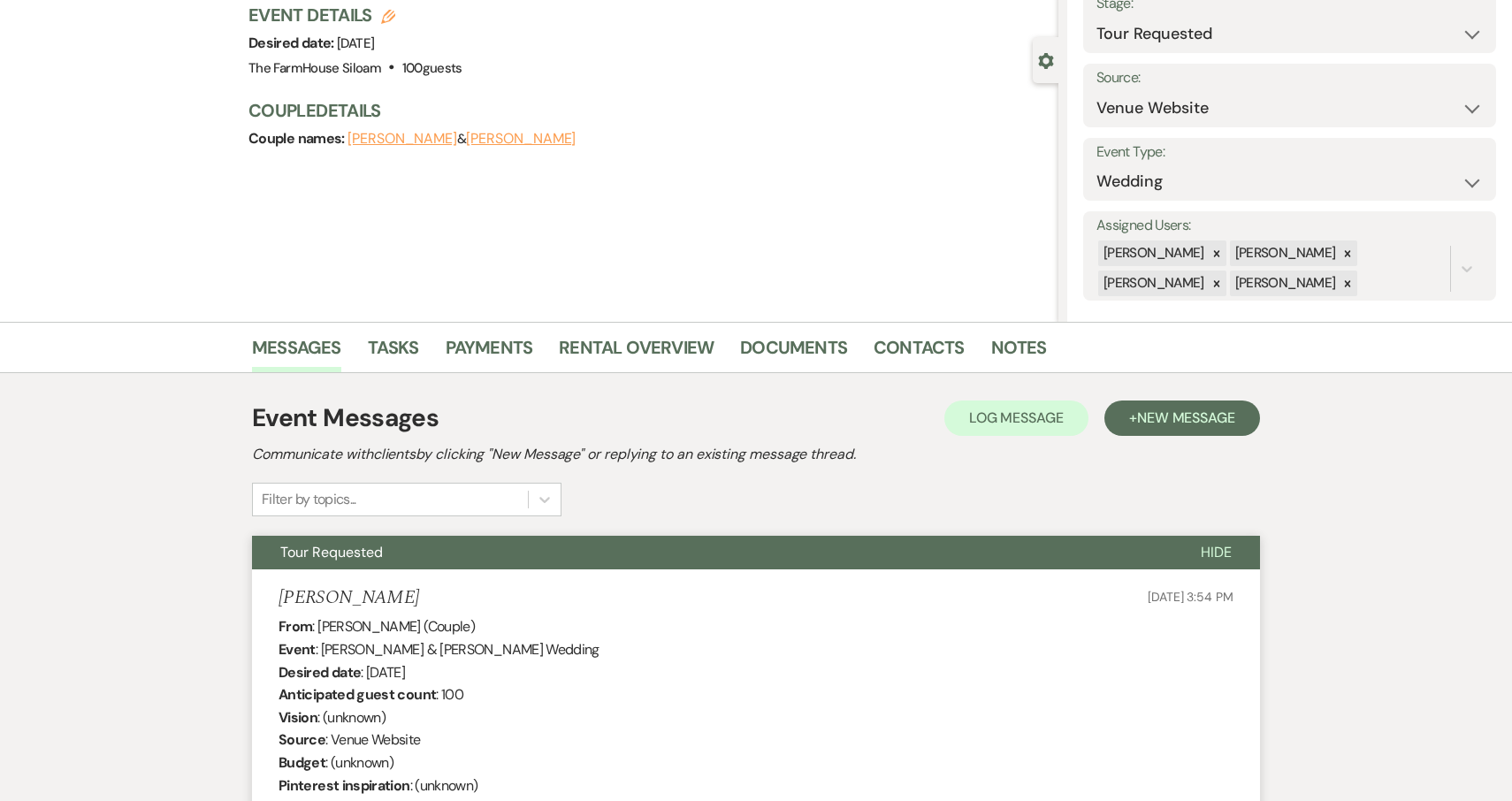
select select "2"
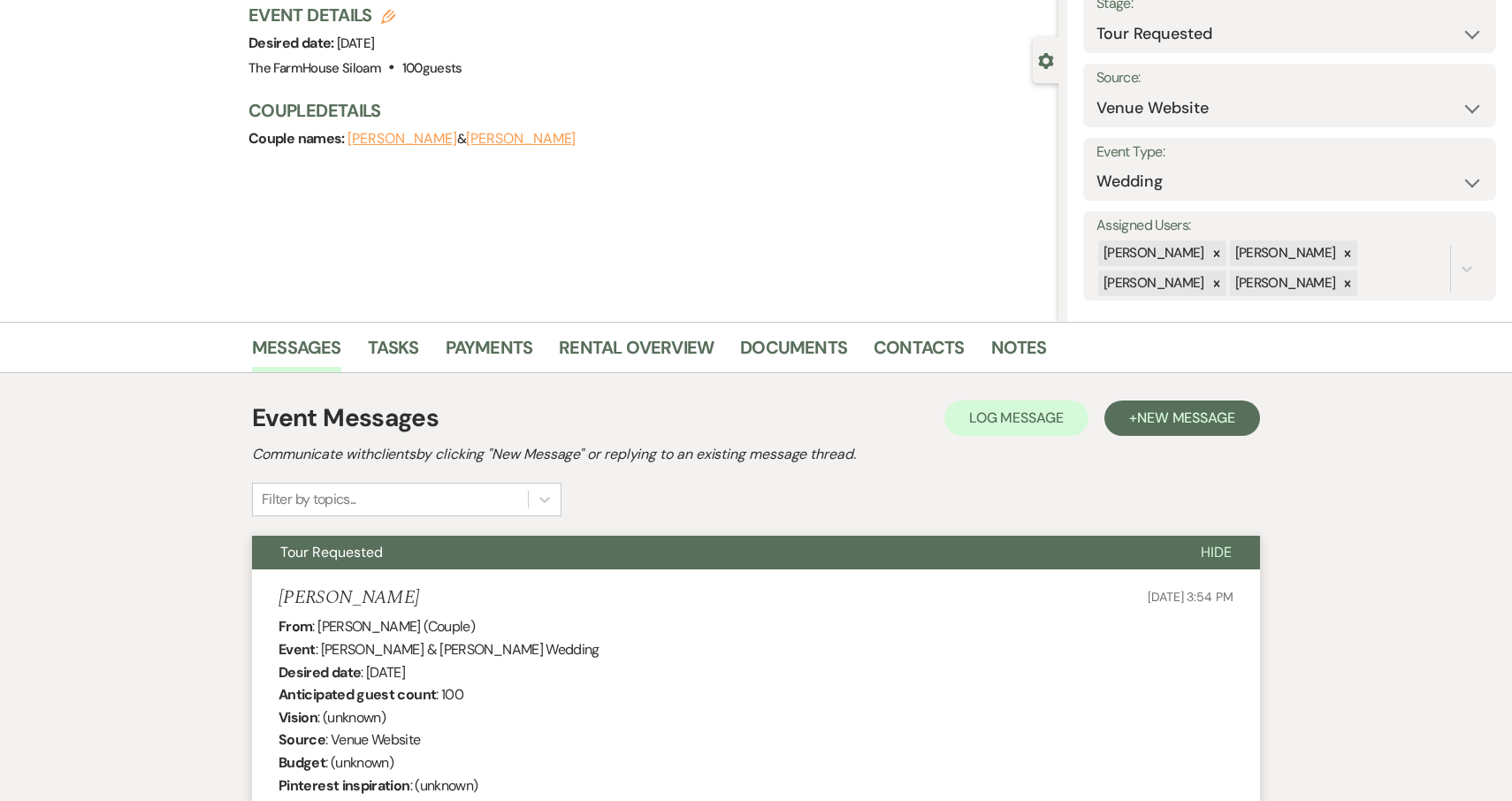
select select "2"
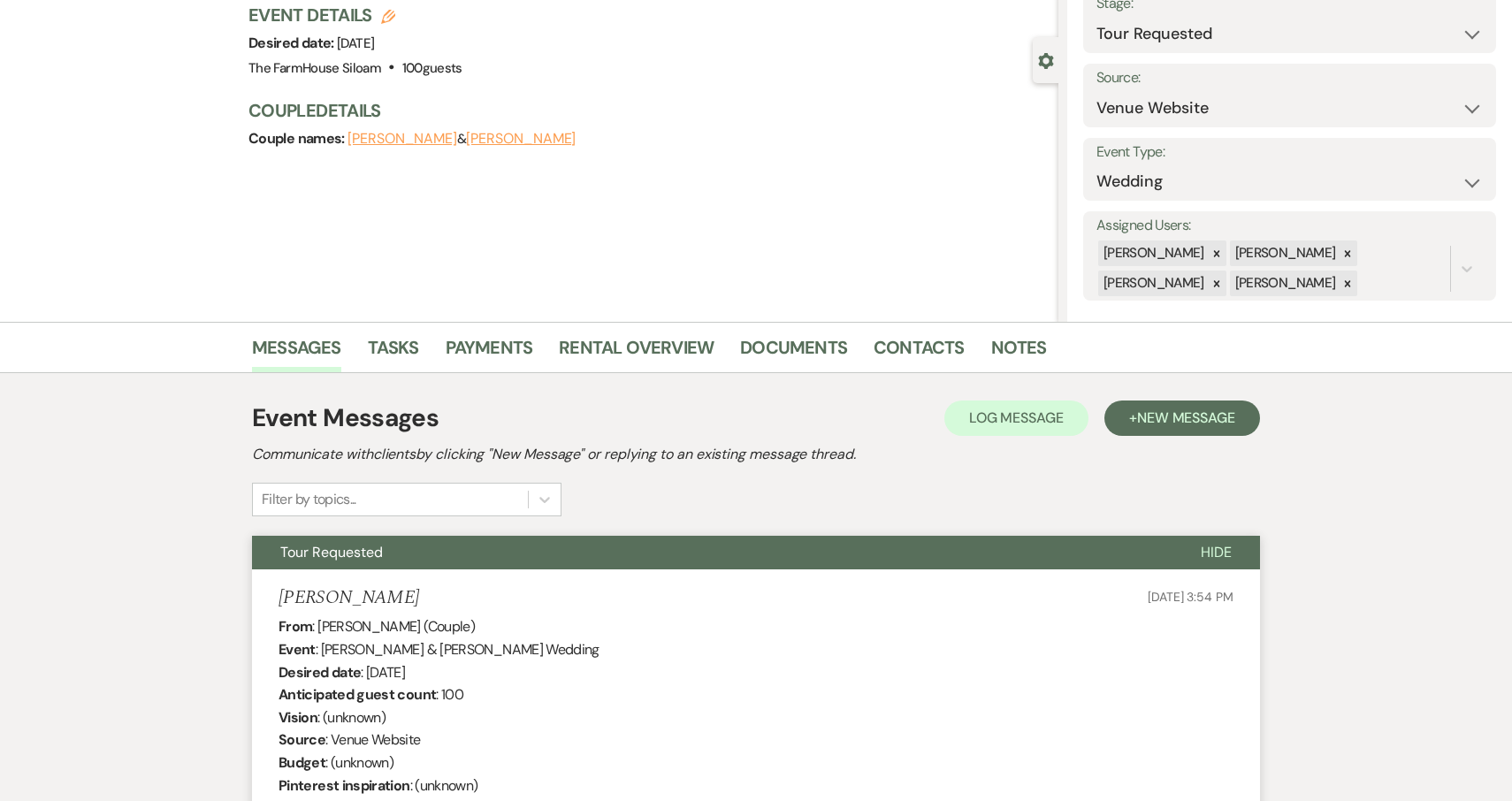
select select "2"
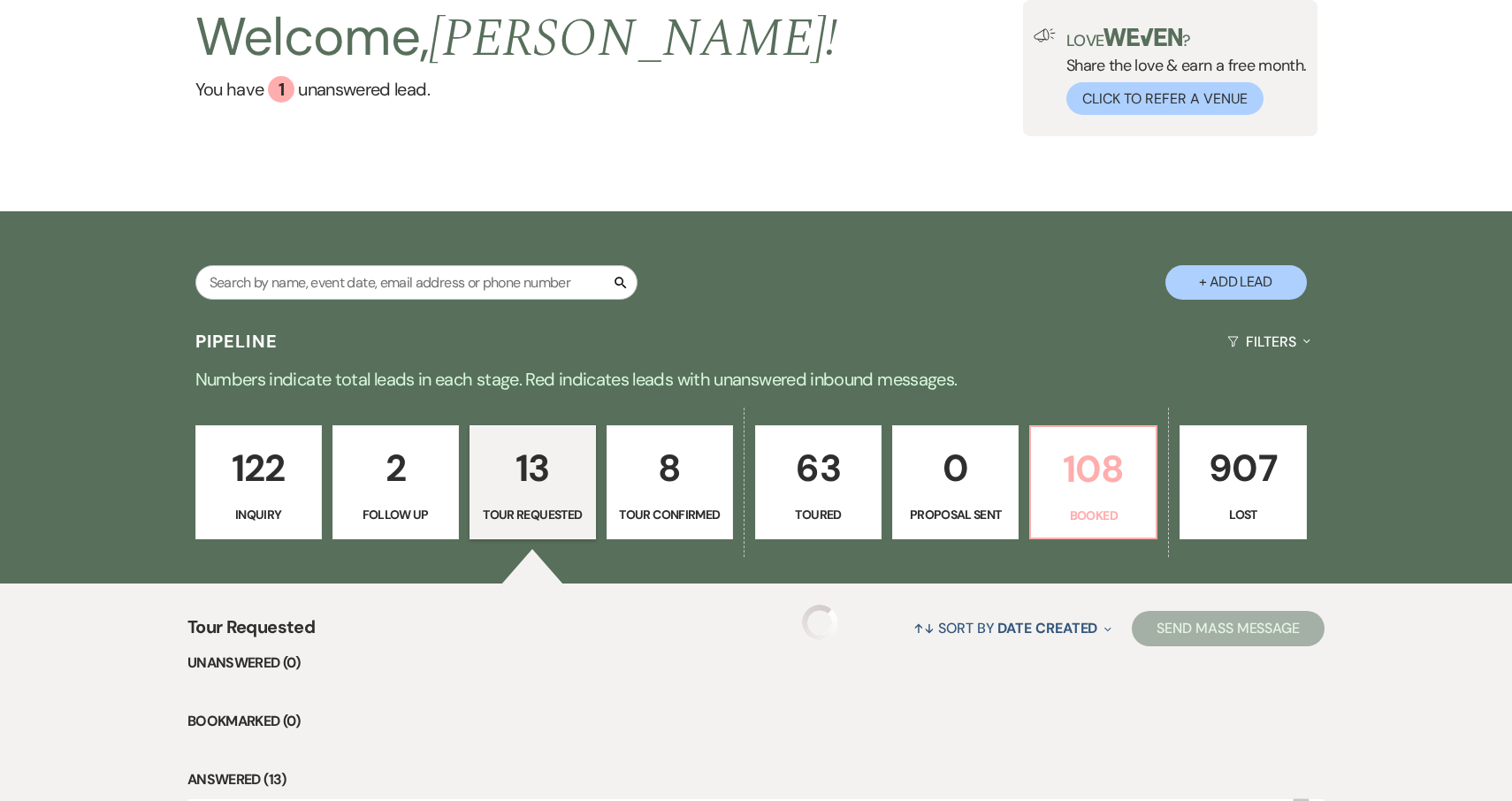
click at [1108, 490] on p "108" at bounding box center [1093, 468] width 103 height 59
